Goal: Check status: Check status

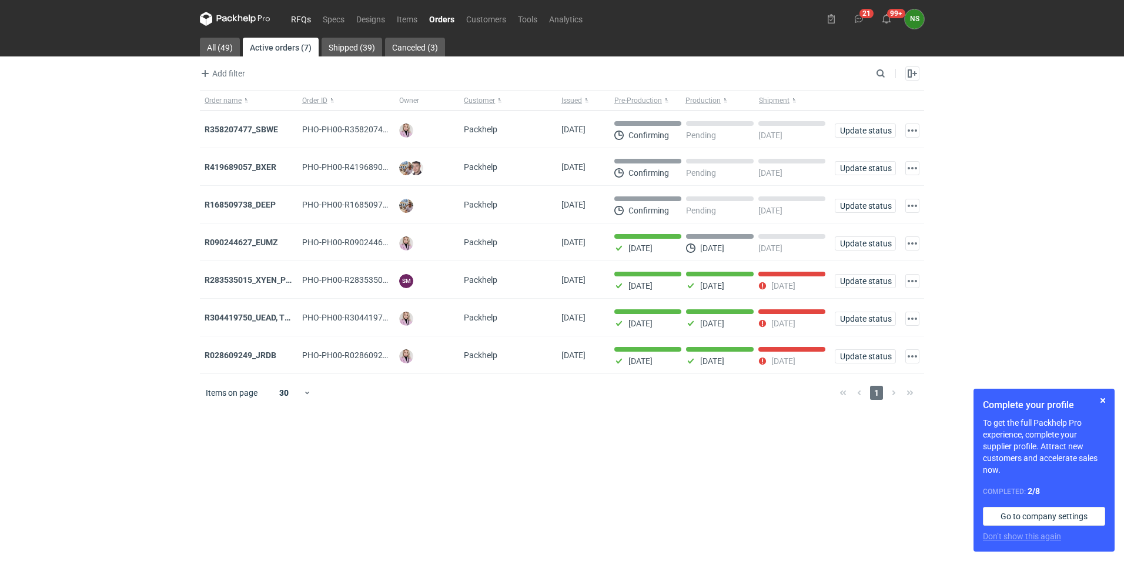
click at [302, 16] on link "RFQs" at bounding box center [301, 19] width 32 height 14
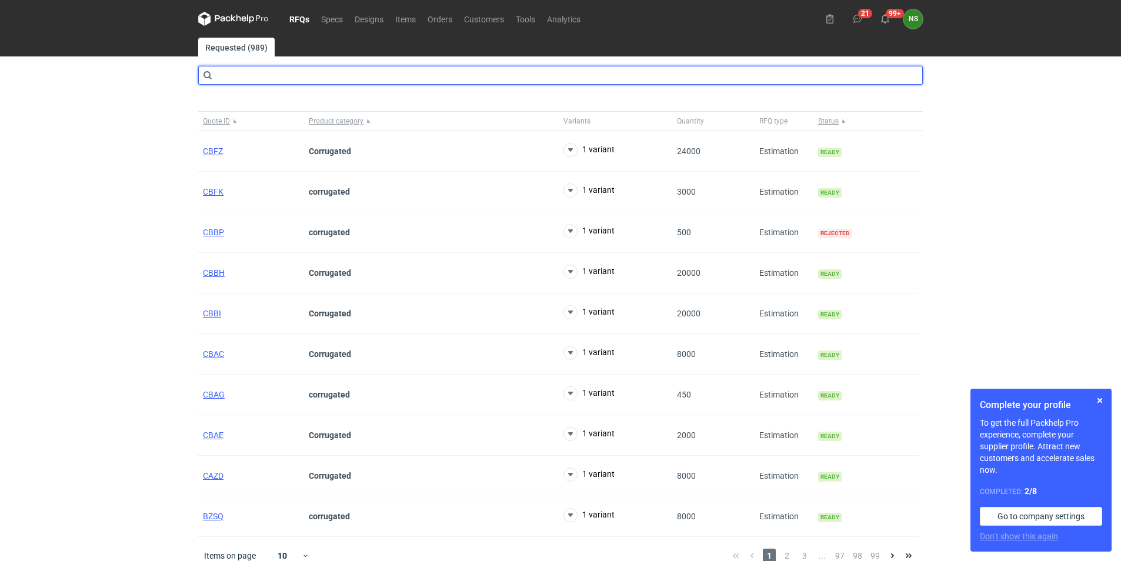
click at [259, 79] on input "text" at bounding box center [560, 75] width 725 height 19
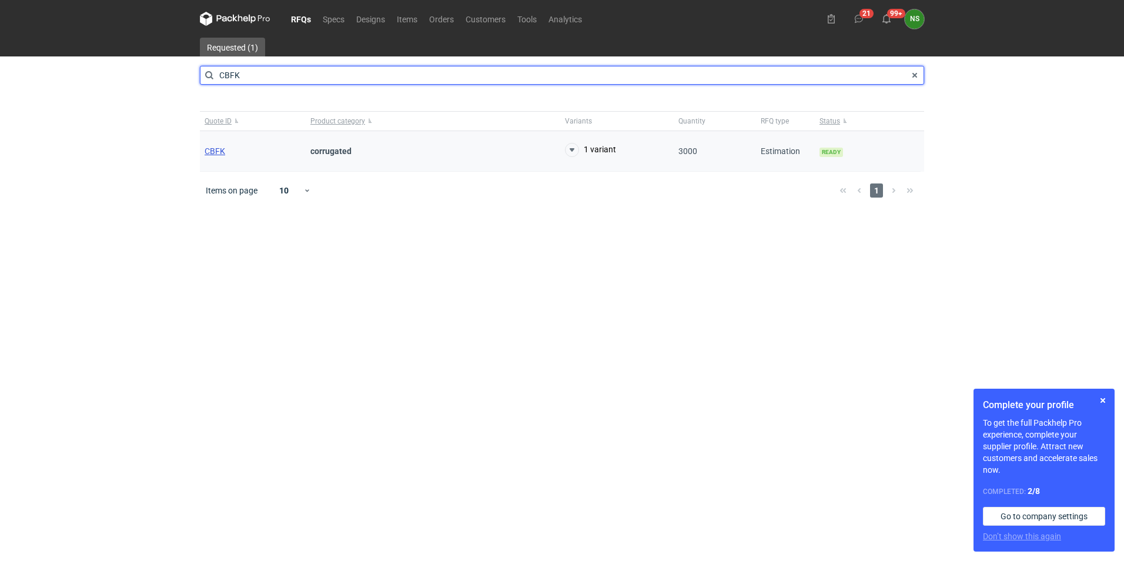
type input "CBFK"
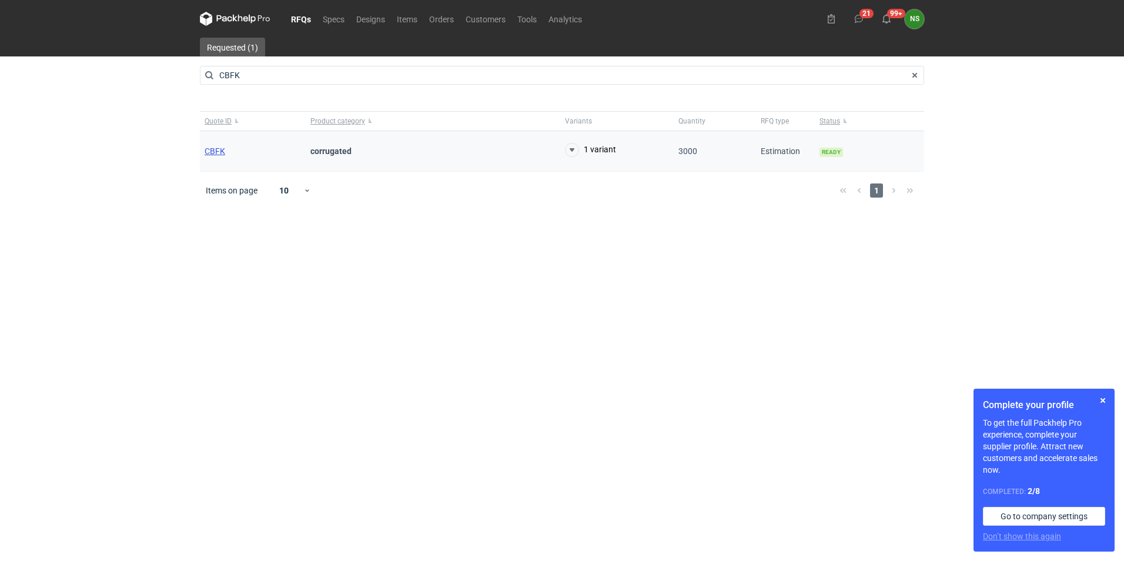
click at [216, 150] on span "CBFK" at bounding box center [215, 150] width 21 height 9
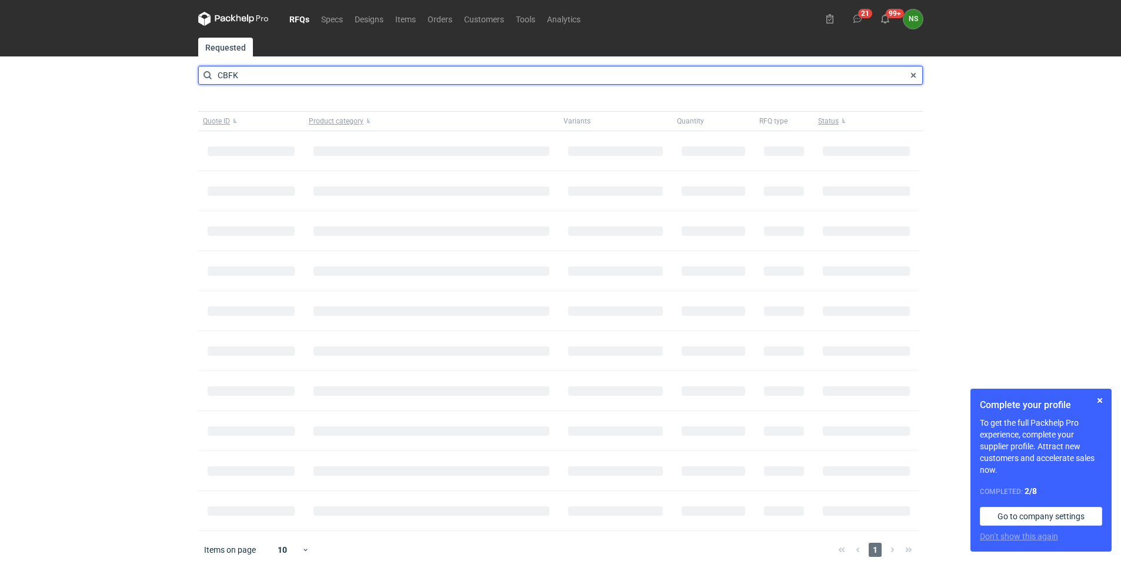
click at [388, 80] on input "CBFK" at bounding box center [560, 75] width 725 height 19
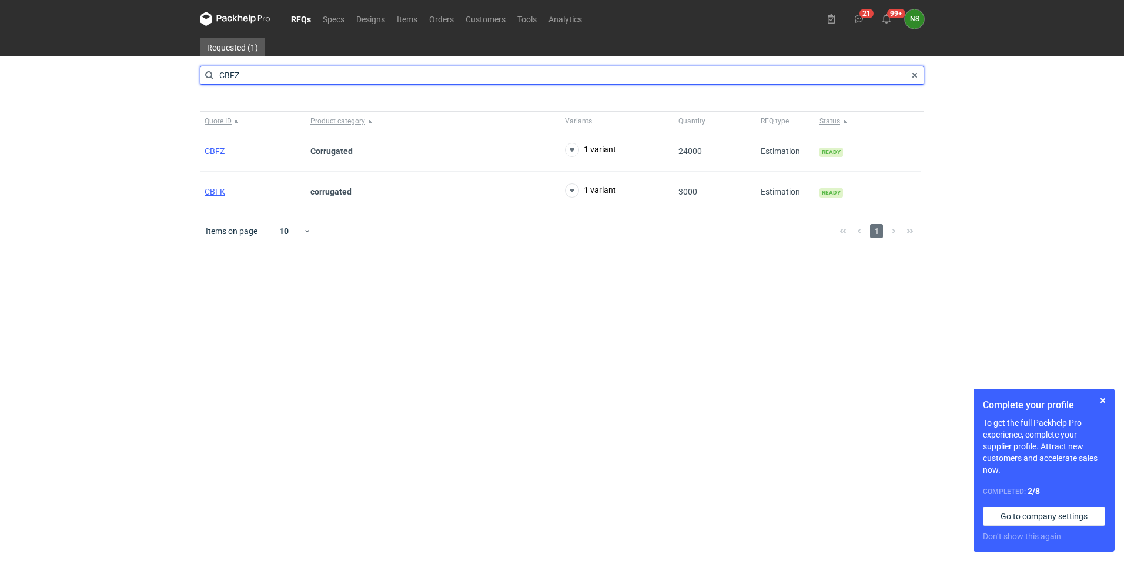
type input "CBFZ"
